Goal: Find specific page/section: Find specific page/section

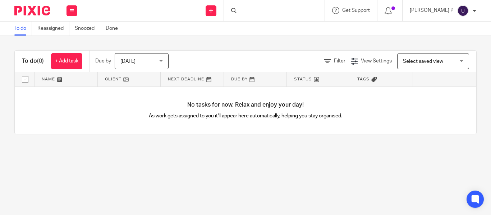
click at [257, 12] on div at bounding box center [274, 10] width 101 height 21
click at [256, 10] on div at bounding box center [274, 10] width 101 height 21
click at [252, 13] on div at bounding box center [274, 10] width 101 height 21
drag, startPoint x: 259, startPoint y: 13, endPoint x: 253, endPoint y: 14, distance: 6.3
click at [253, 14] on div at bounding box center [274, 10] width 101 height 21
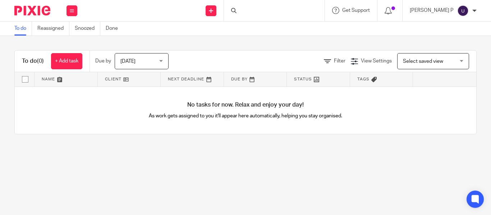
click at [254, 14] on div at bounding box center [274, 10] width 101 height 21
click at [261, 14] on input "Search" at bounding box center [270, 12] width 65 height 6
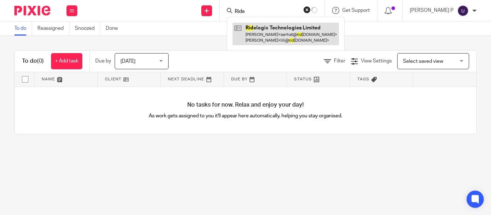
type input "Ride"
click at [277, 28] on link at bounding box center [286, 34] width 106 height 22
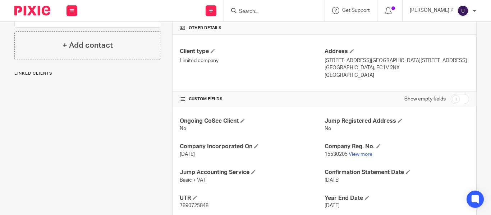
scroll to position [249, 0]
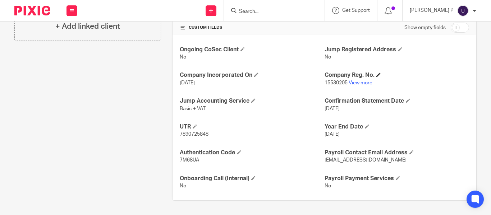
click at [352, 74] on h4 "Company Reg. No." at bounding box center [396, 76] width 144 height 8
click at [349, 79] on h4 "Company Reg. No." at bounding box center [396, 76] width 144 height 8
click at [349, 83] on link "View more" at bounding box center [361, 82] width 24 height 5
